Goal: Information Seeking & Learning: Learn about a topic

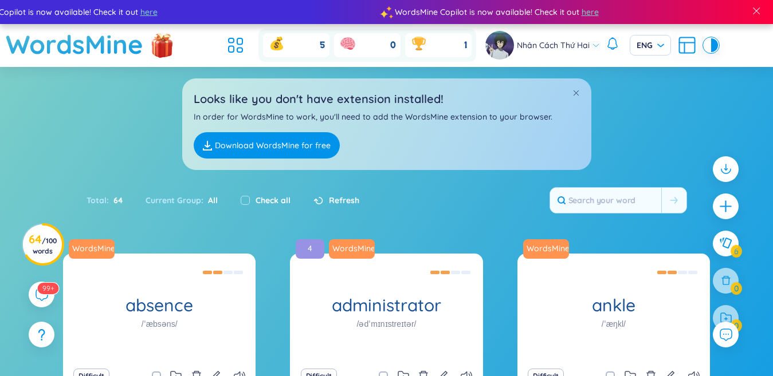
click at [235, 45] on icon at bounding box center [235, 45] width 21 height 21
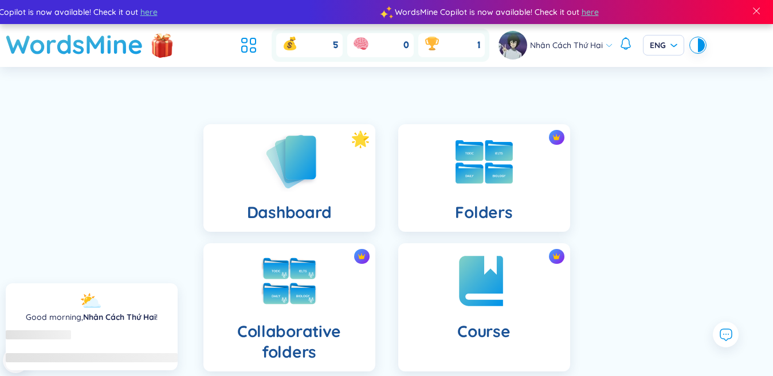
scroll to position [286, 0]
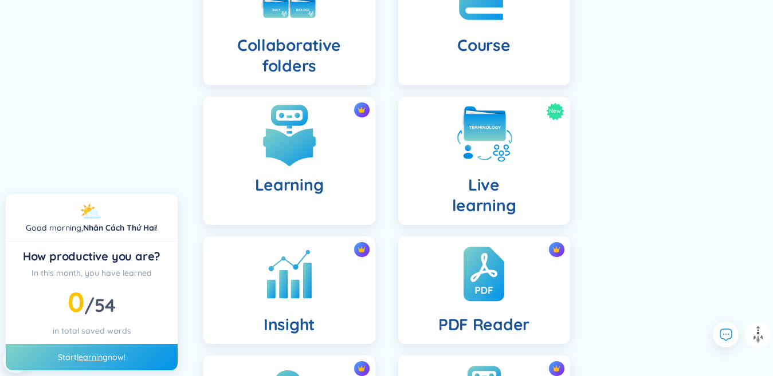
click at [293, 183] on h4 "Learning" at bounding box center [289, 185] width 69 height 21
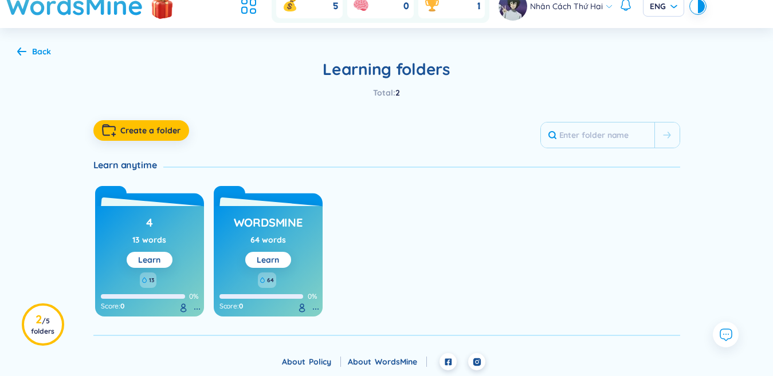
scroll to position [39, 0]
click at [279, 265] on link "Learn" at bounding box center [268, 260] width 22 height 10
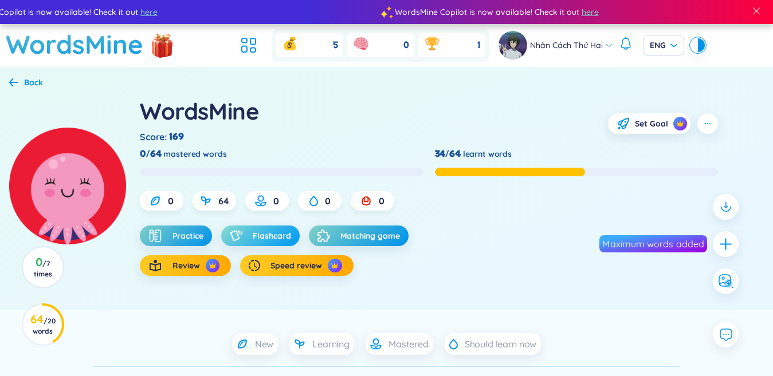
click at [286, 239] on span "Flashcard" at bounding box center [272, 235] width 38 height 11
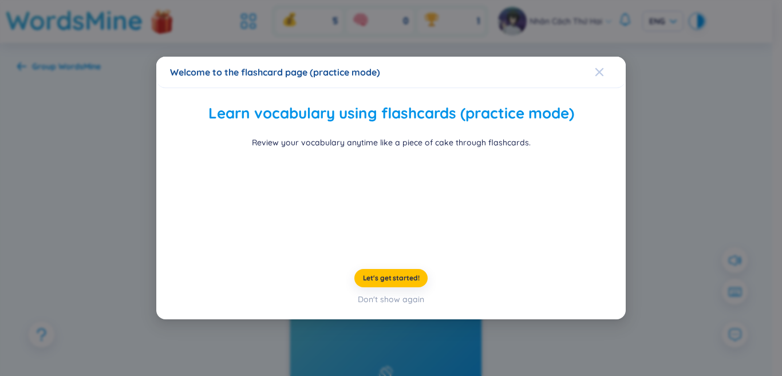
click at [595, 68] on icon "Close" at bounding box center [599, 72] width 9 height 9
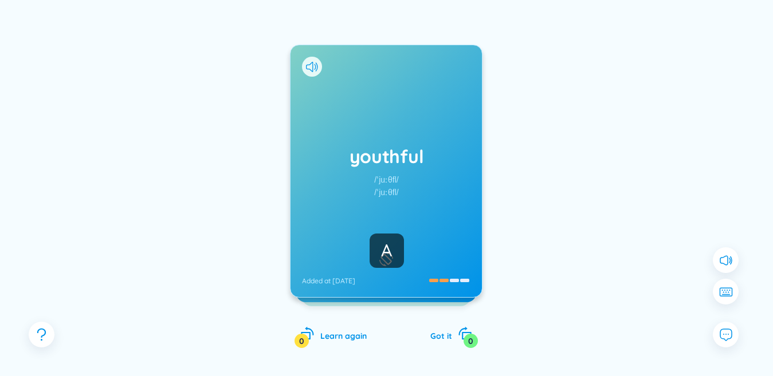
scroll to position [115, 0]
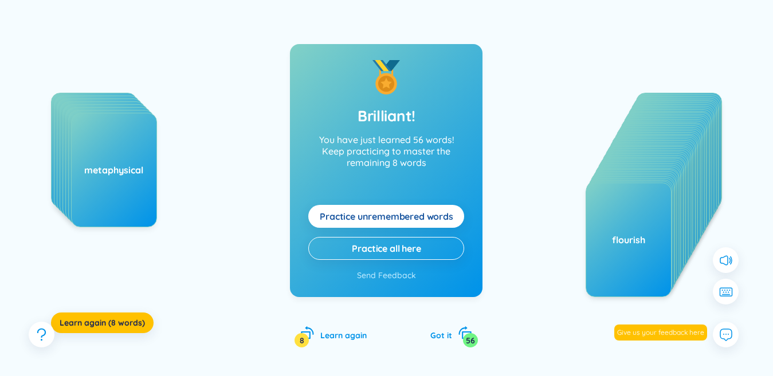
click at [348, 211] on span "Practice unremembered words" at bounding box center [386, 216] width 133 height 13
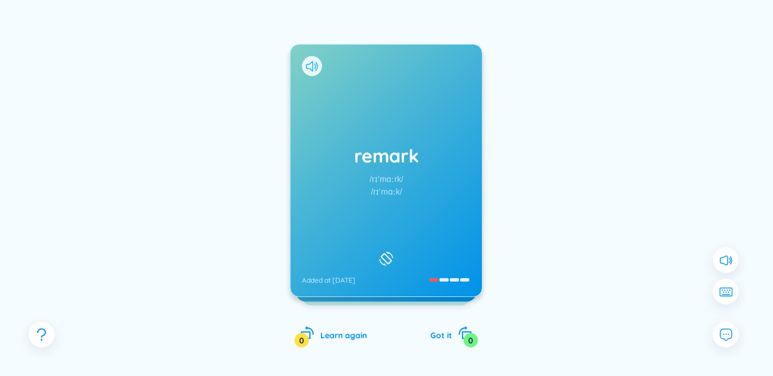
click at [313, 63] on icon at bounding box center [309, 66] width 7 height 10
click at [361, 127] on div "remark /rɪˈmɑːrk/ /rɪˈmɑːk/ Added at [DATE]" at bounding box center [385, 171] width 191 height 252
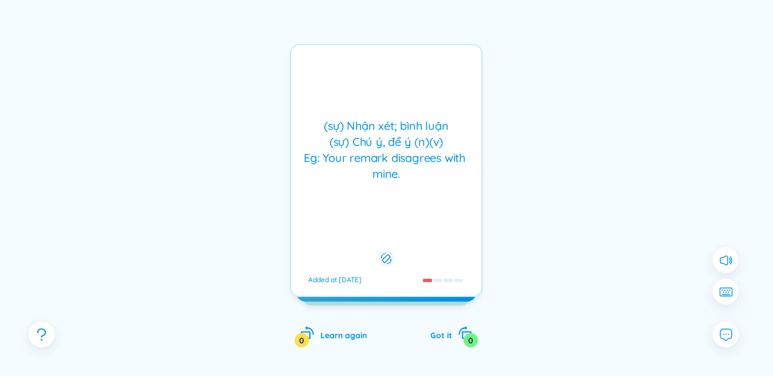
drag, startPoint x: 361, startPoint y: 127, endPoint x: 501, endPoint y: 134, distance: 140.5
click at [501, 134] on div "remark /rɪˈmɑːrk/ /rɪˈmɑːk/ Added at [DATE] (sự) Nhận xét; bình luận (sự) Chú ý…" at bounding box center [386, 182] width 738 height 377
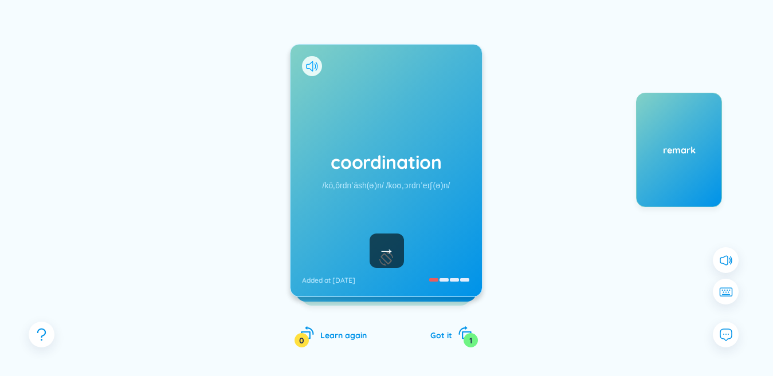
click at [317, 65] on icon at bounding box center [317, 66] width 2 height 9
click at [353, 126] on div "coordination /kōˌôrdnˈāsh(ə)n/ /koʊˌɔrdnˈeɪʃ(ə)n/ Added at [DATE]" at bounding box center [385, 171] width 191 height 252
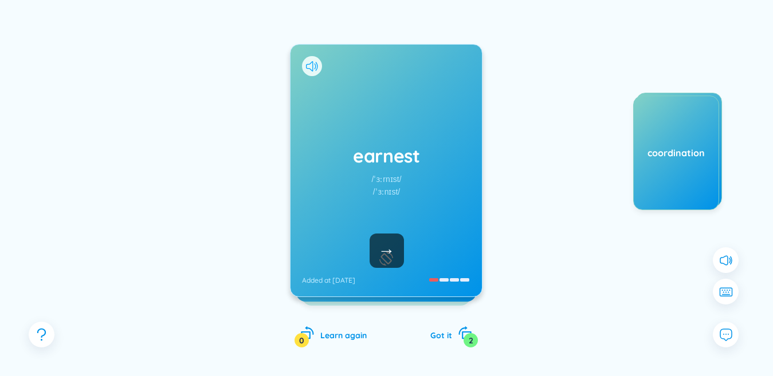
click at [314, 62] on icon at bounding box center [312, 66] width 12 height 10
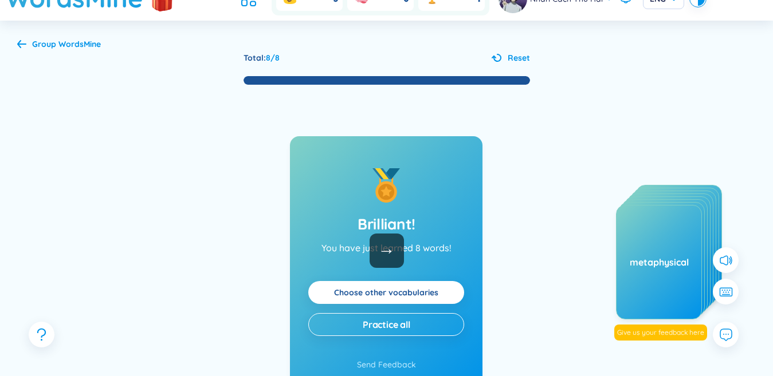
scroll to position [0, 0]
